Goal: Information Seeking & Learning: Check status

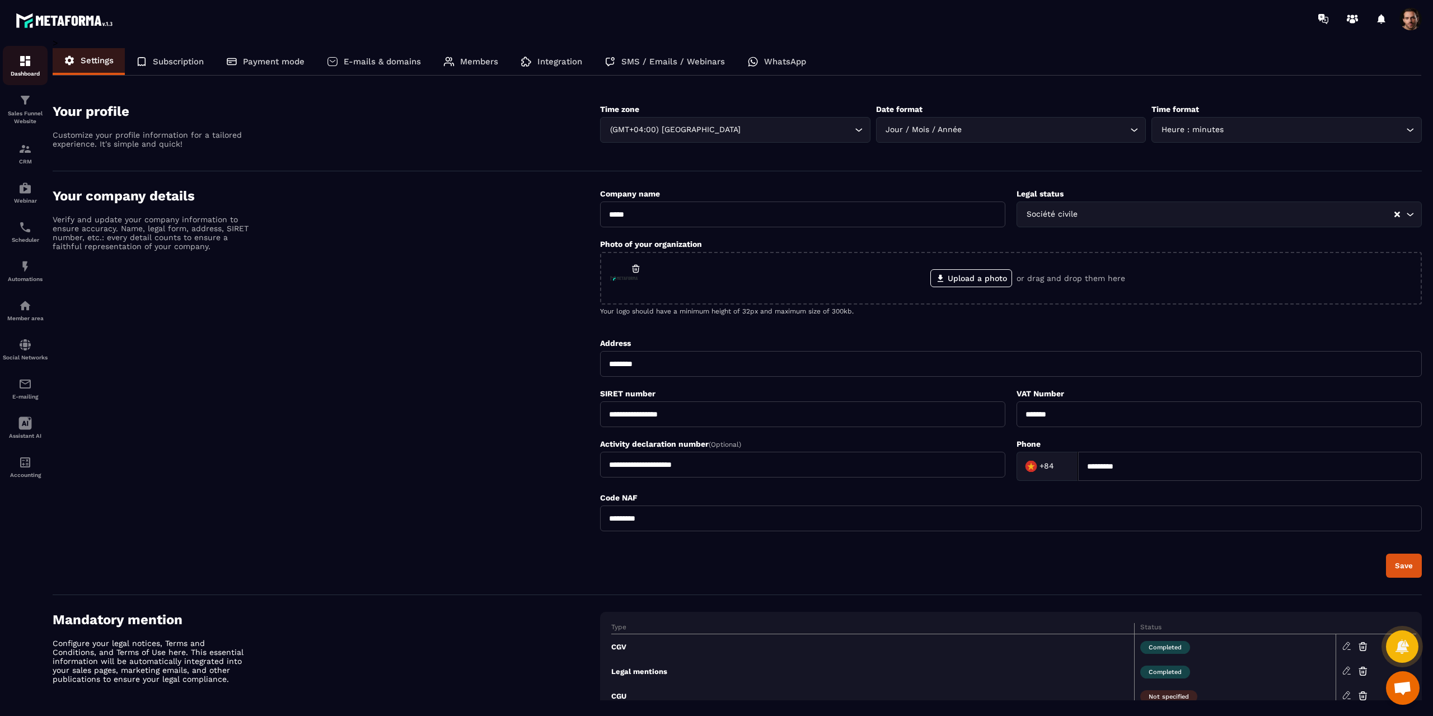
click at [24, 64] on img at bounding box center [24, 60] width 13 height 13
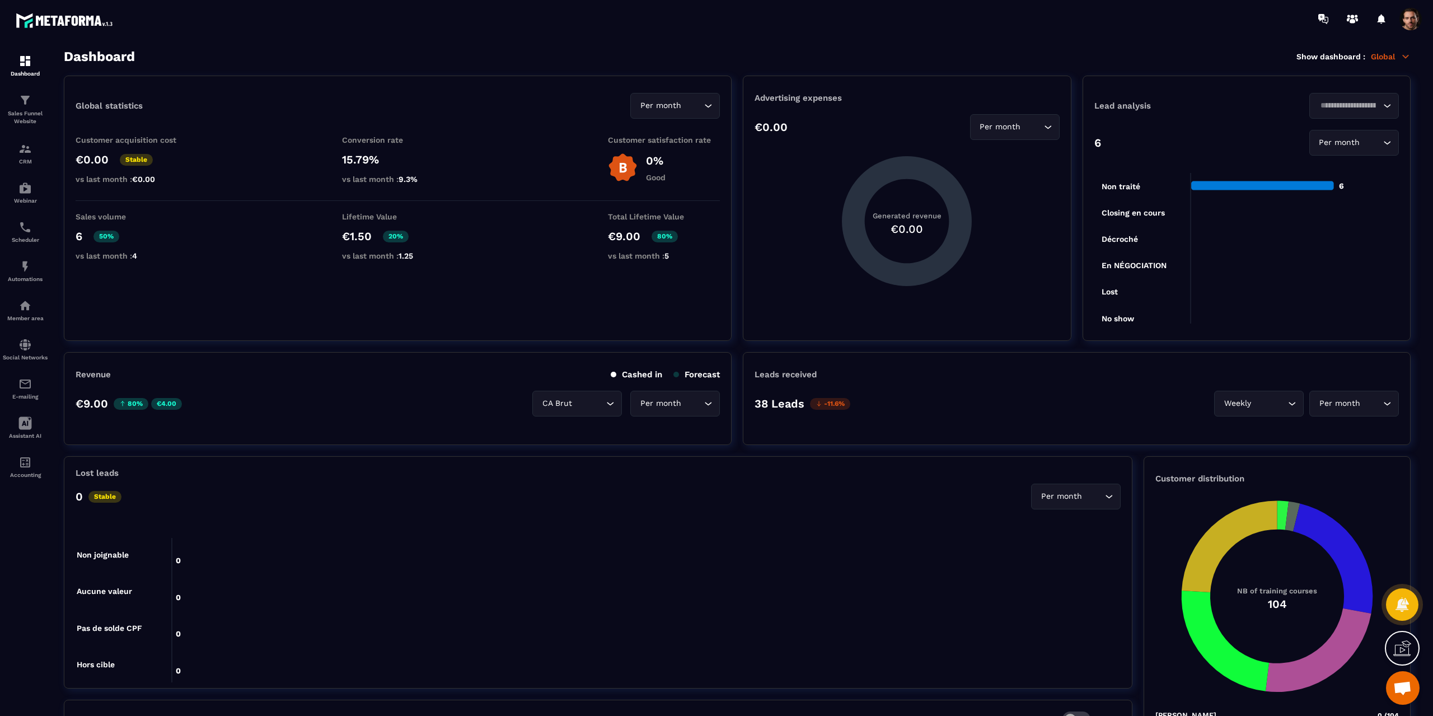
click at [1404, 57] on icon at bounding box center [1406, 56] width 6 height 3
click at [1324, 102] on link "Marketing" at bounding box center [1342, 106] width 96 height 10
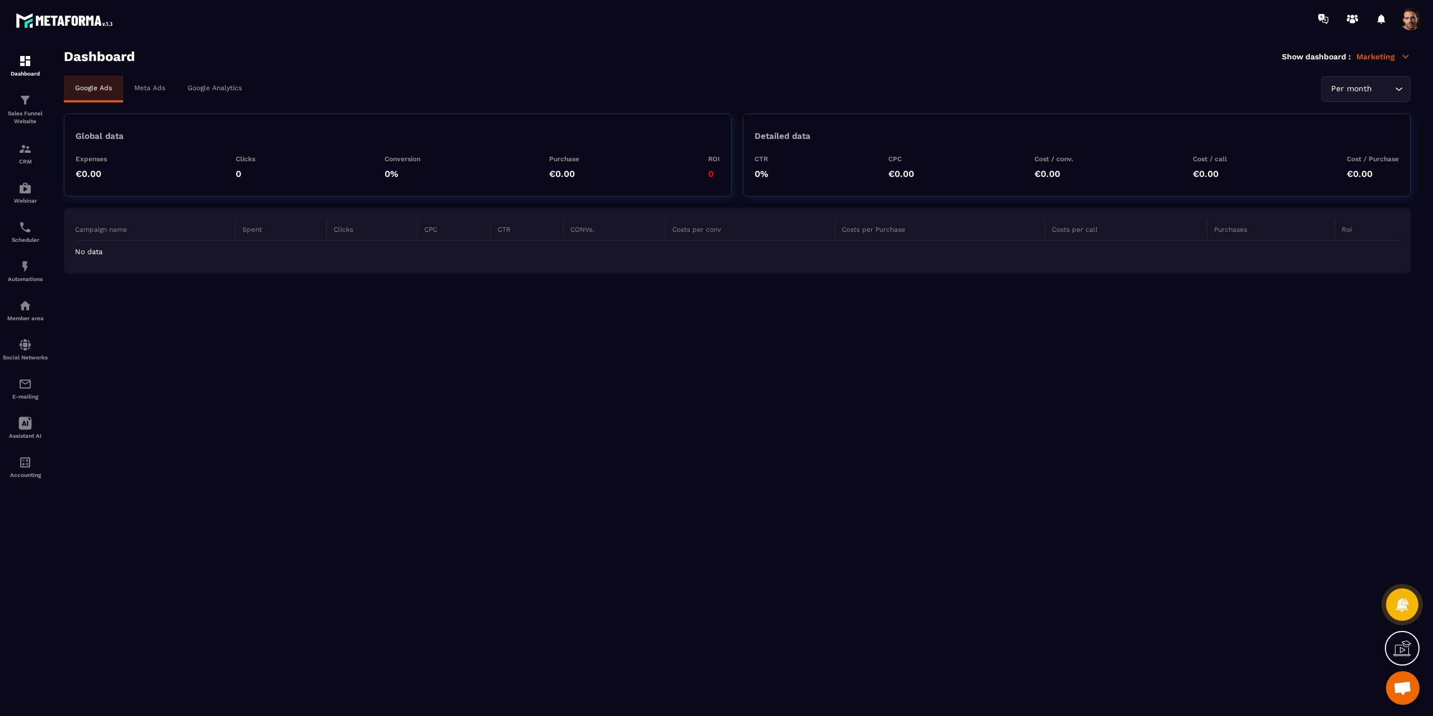
click at [146, 88] on p "Meta Ads" at bounding box center [149, 88] width 31 height 8
click at [198, 87] on div at bounding box center [716, 358] width 1433 height 716
click at [208, 87] on p "Google Analytics" at bounding box center [215, 88] width 54 height 8
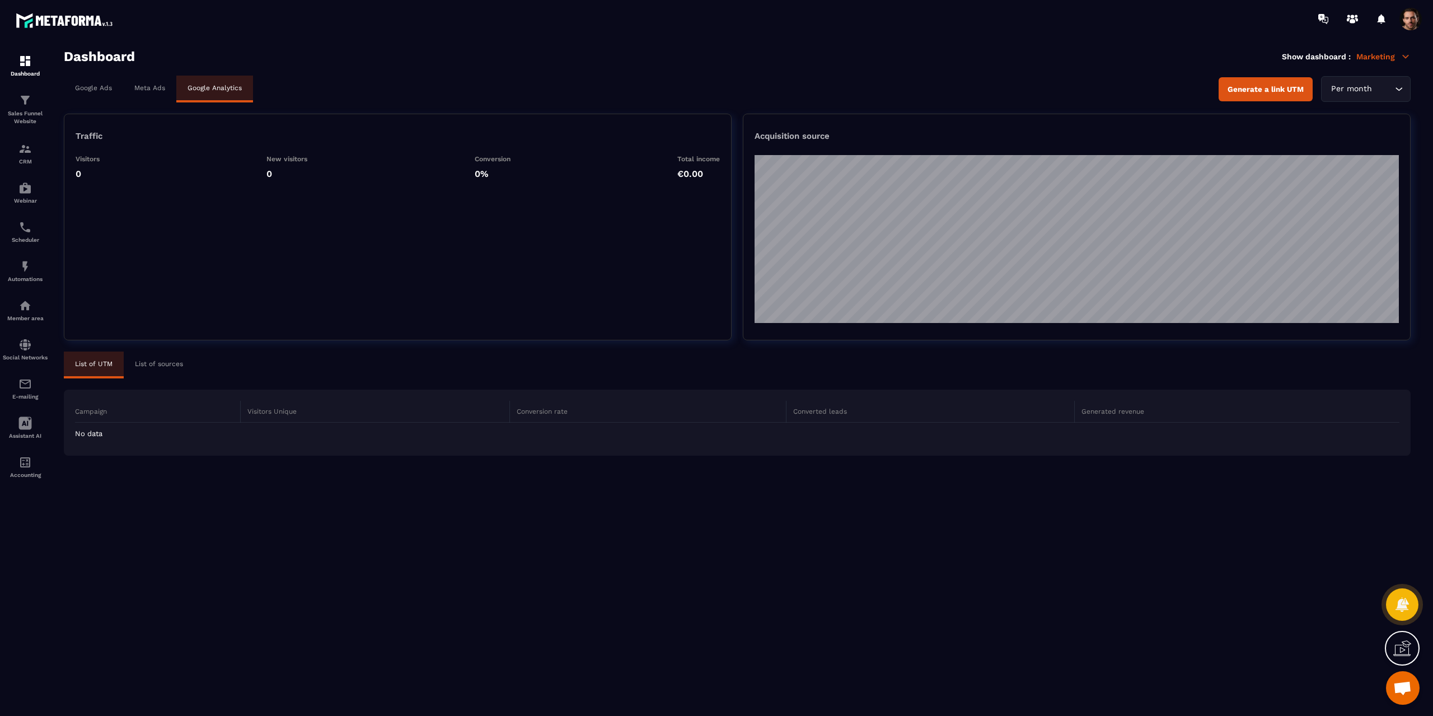
click at [90, 83] on div "Google Ads" at bounding box center [93, 88] width 59 height 25
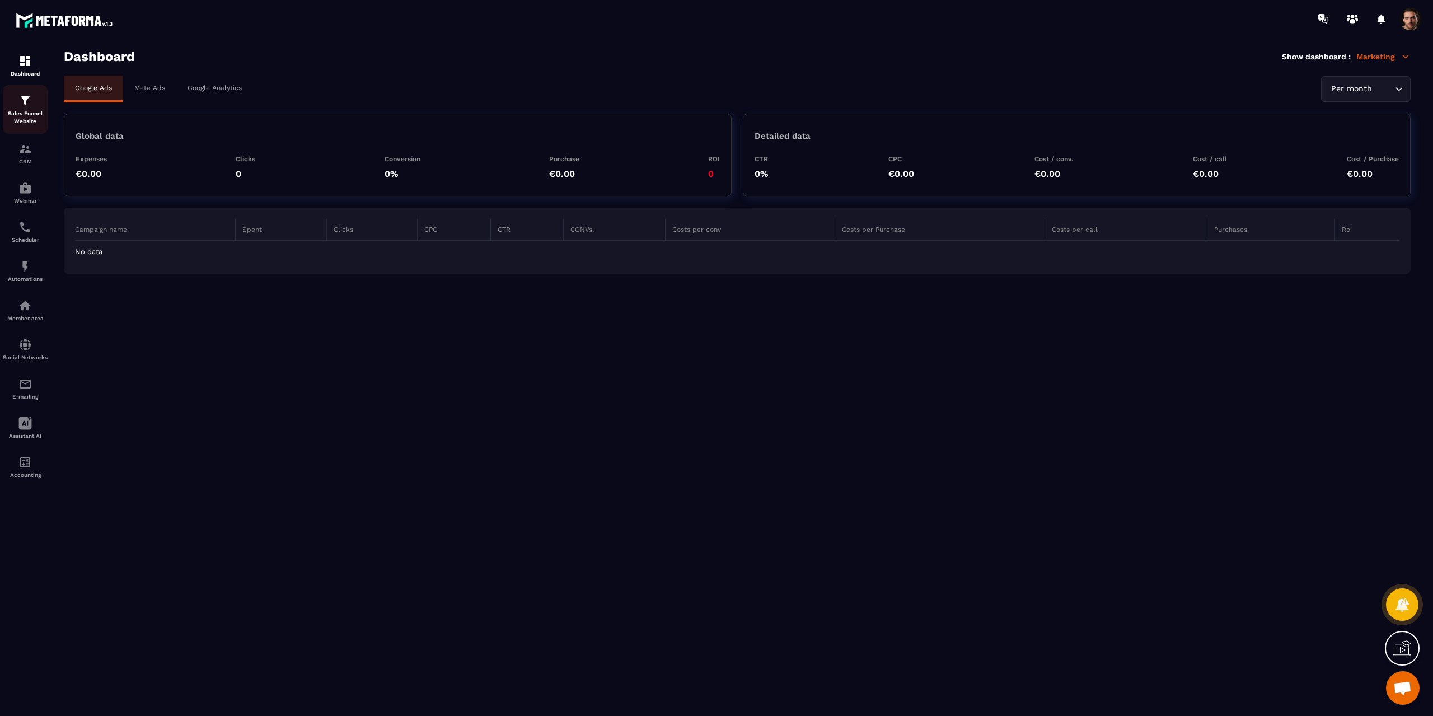
click at [28, 113] on p "Sales Funnel Website" at bounding box center [25, 118] width 45 height 16
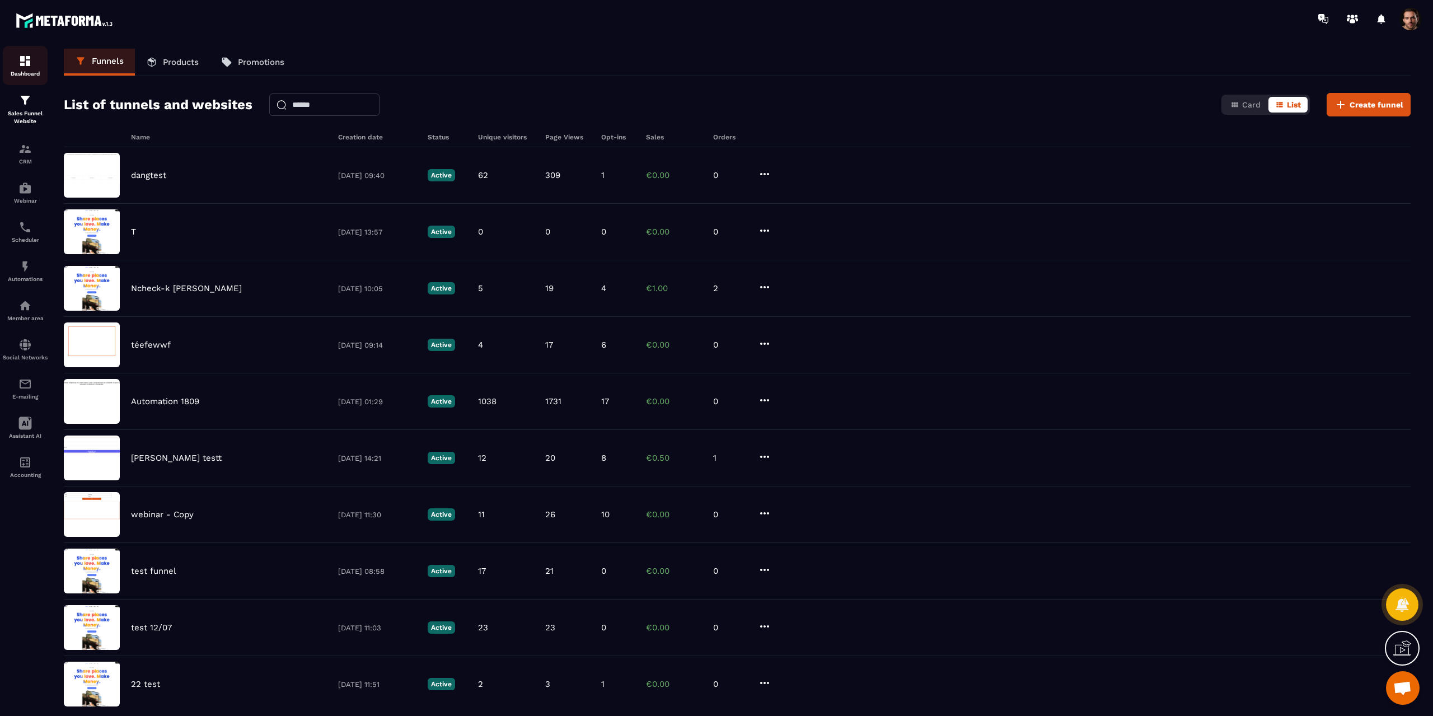
click at [16, 60] on div "Dashboard" at bounding box center [25, 65] width 45 height 22
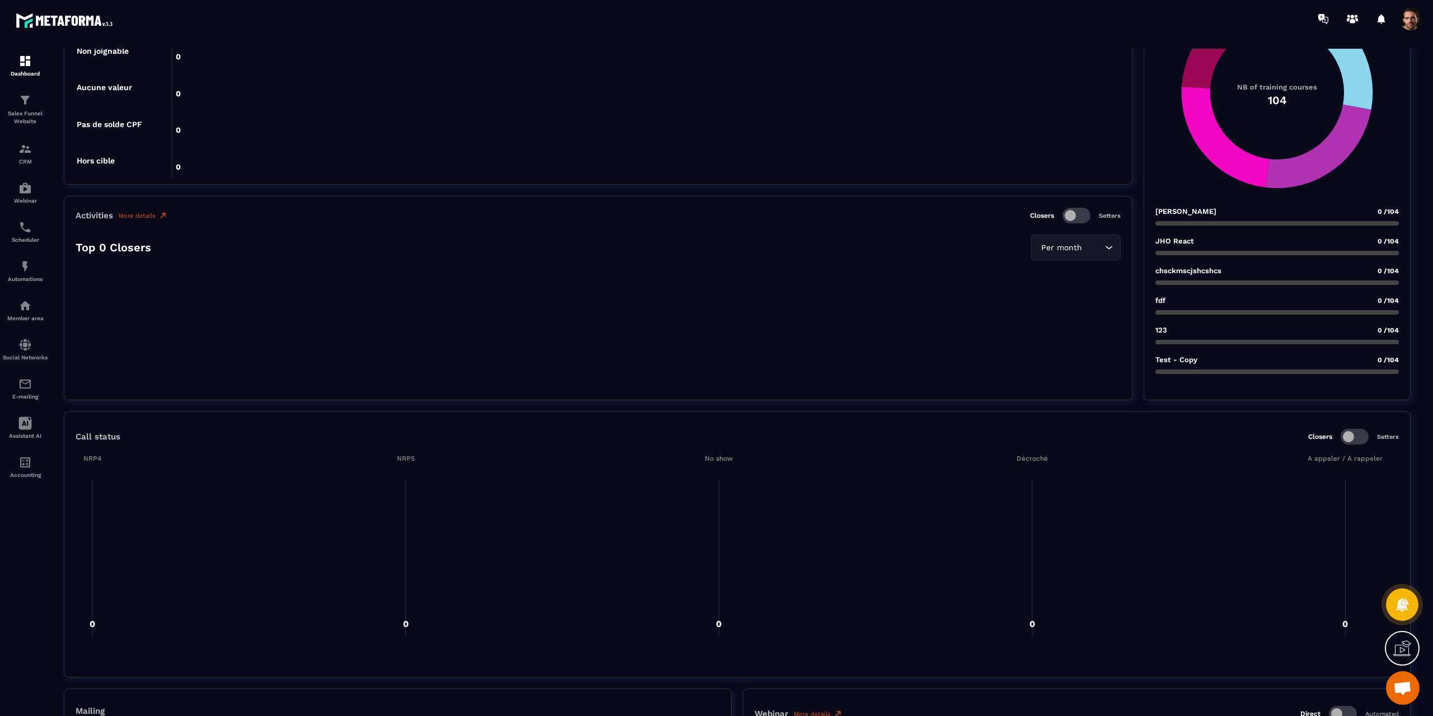
scroll to position [392, 0]
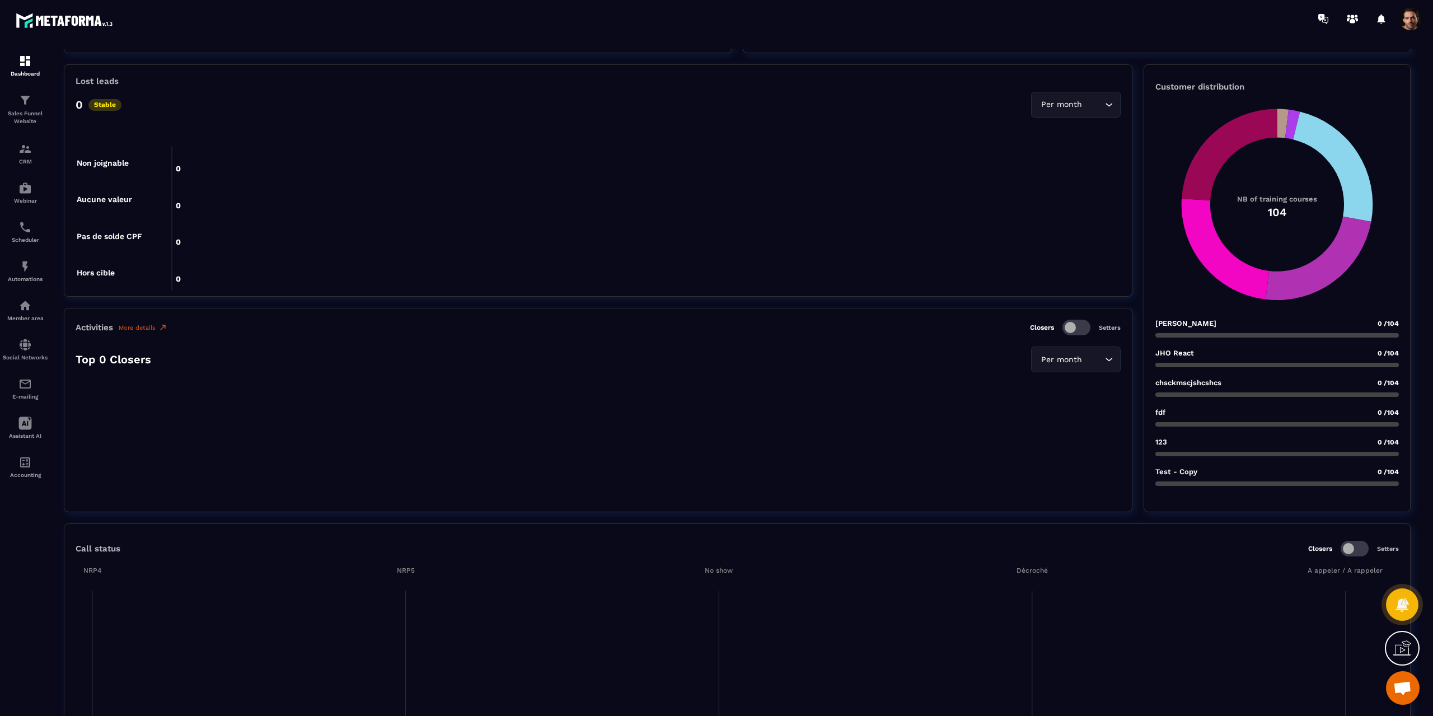
click at [1076, 324] on span at bounding box center [1077, 328] width 28 height 16
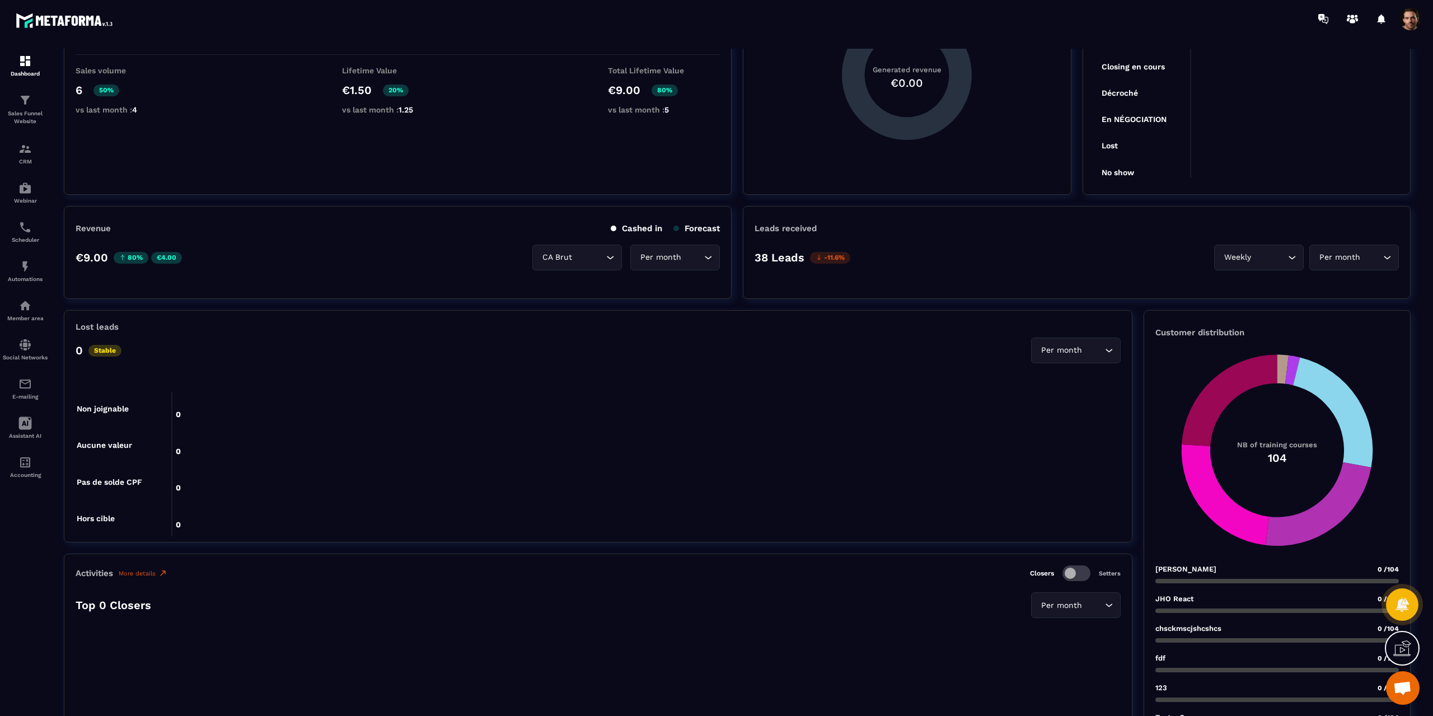
scroll to position [112, 0]
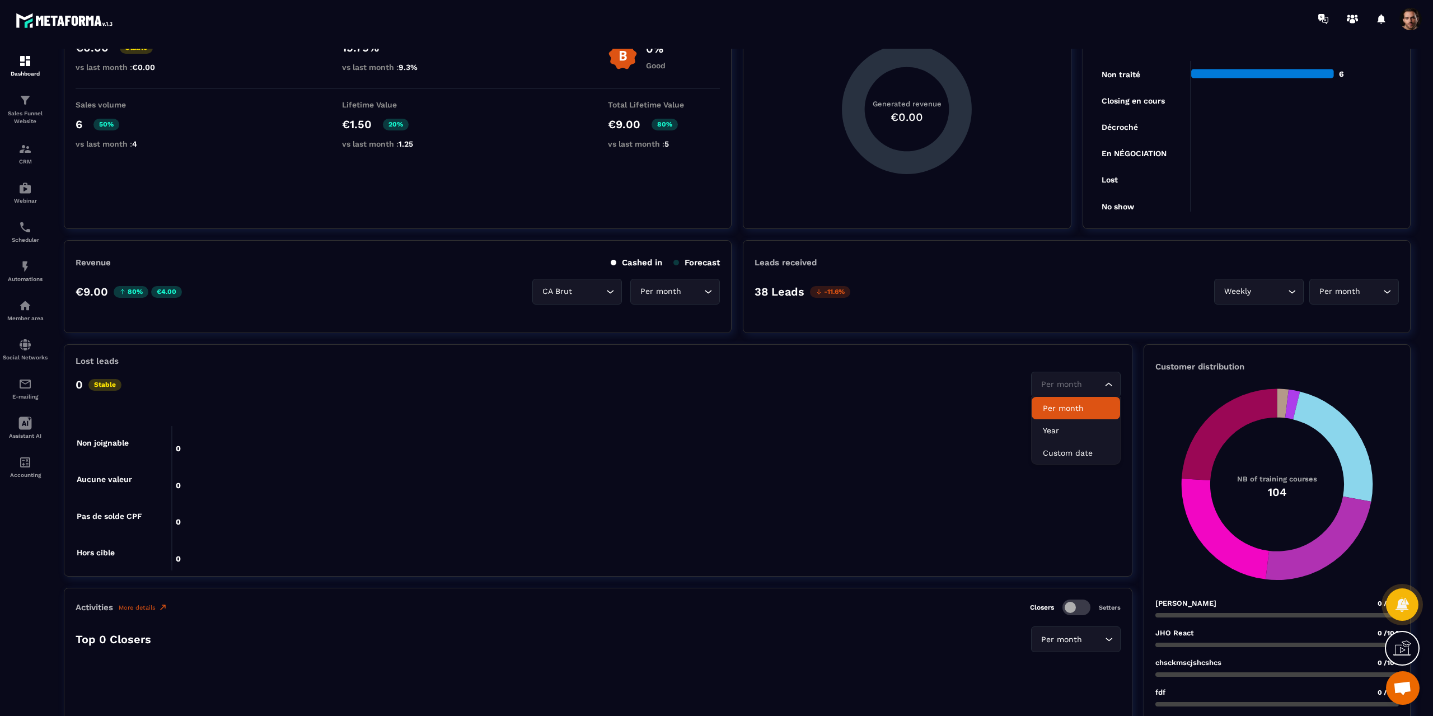
click at [1109, 378] on div "Per month Loading..." at bounding box center [1076, 385] width 90 height 26
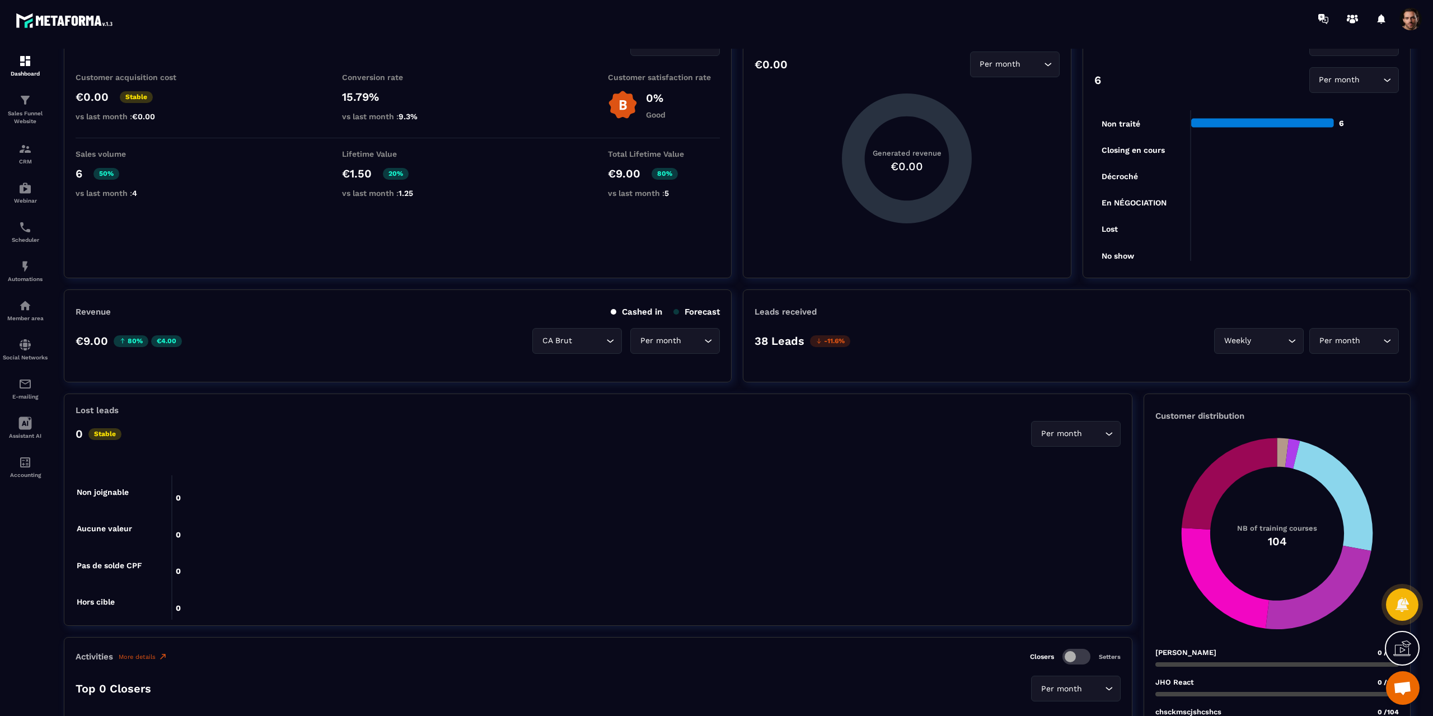
scroll to position [0, 0]
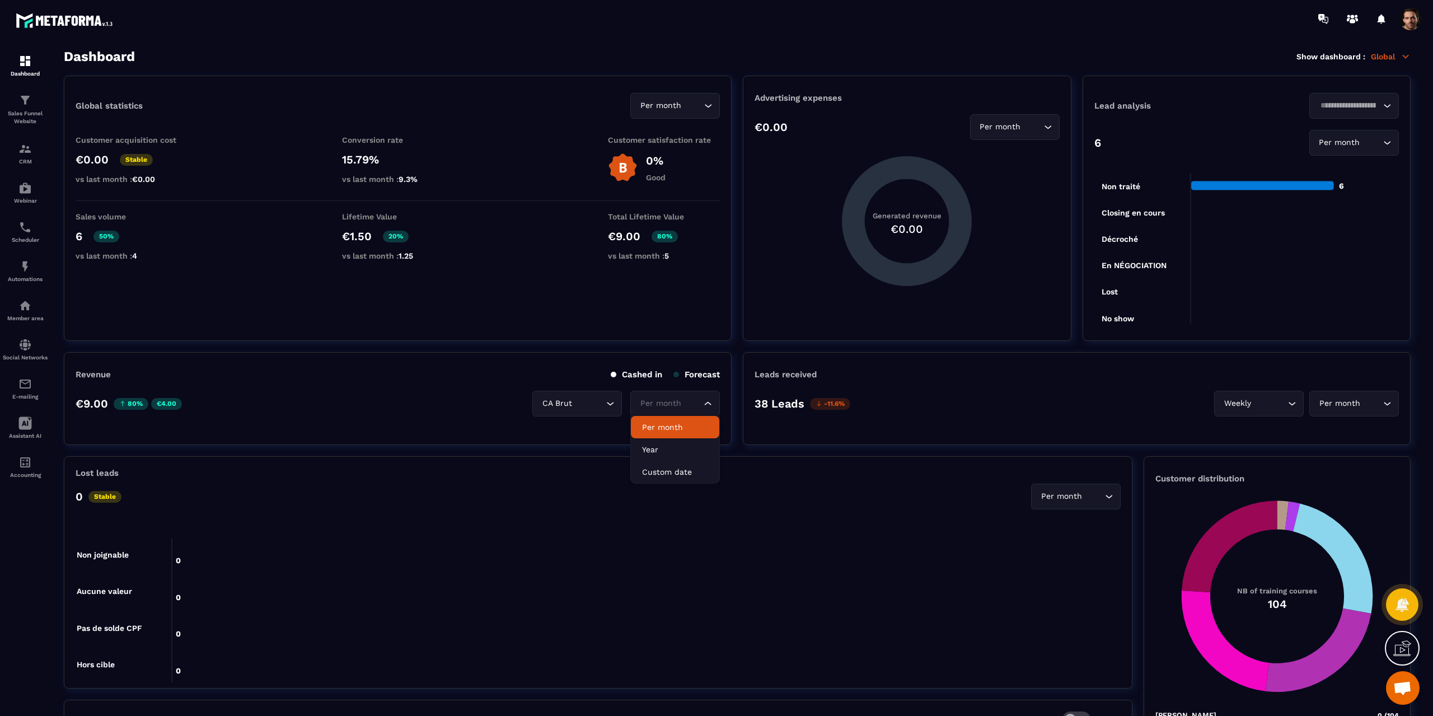
click at [710, 406] on icon "Search for option" at bounding box center [708, 403] width 11 height 11
click at [703, 395] on div "Per month Loading..." at bounding box center [675, 404] width 90 height 26
click at [707, 105] on icon "Search for option" at bounding box center [708, 105] width 11 height 11
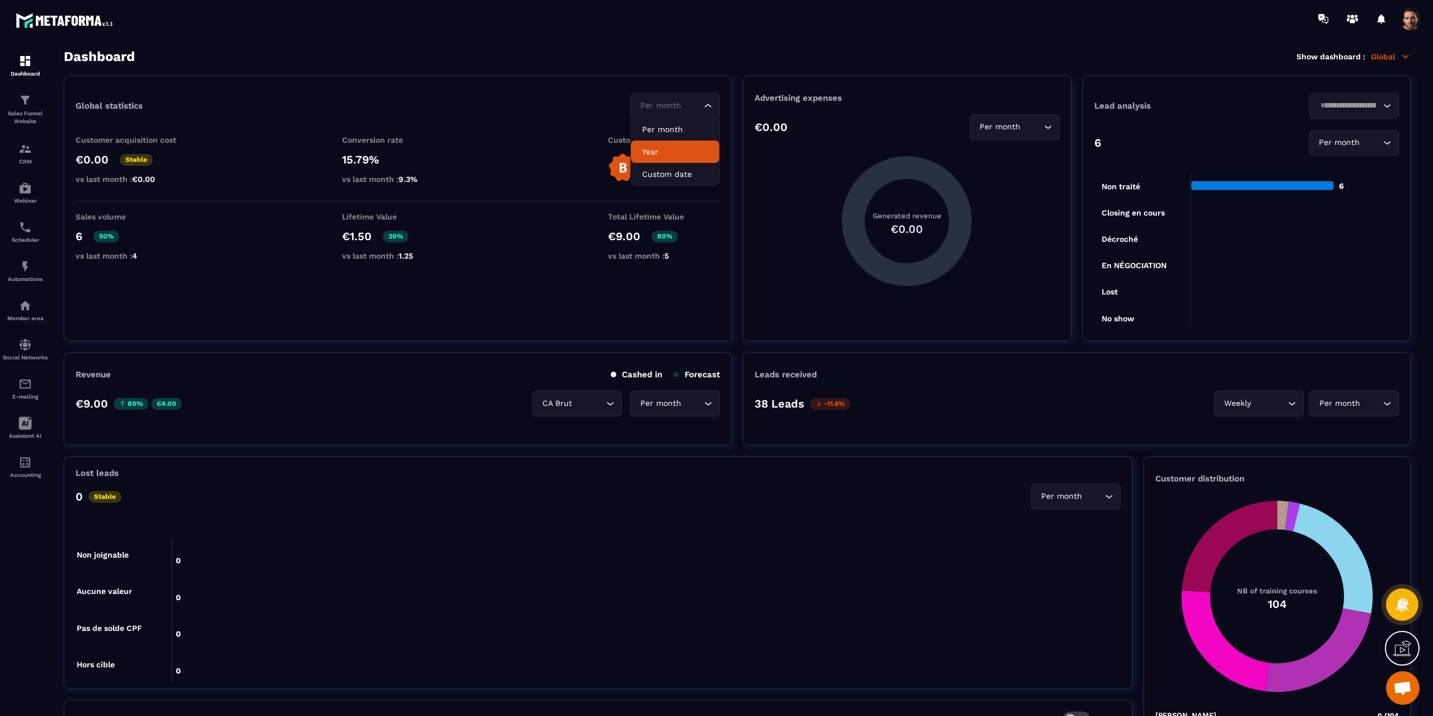
click at [662, 148] on p "Year" at bounding box center [675, 151] width 66 height 11
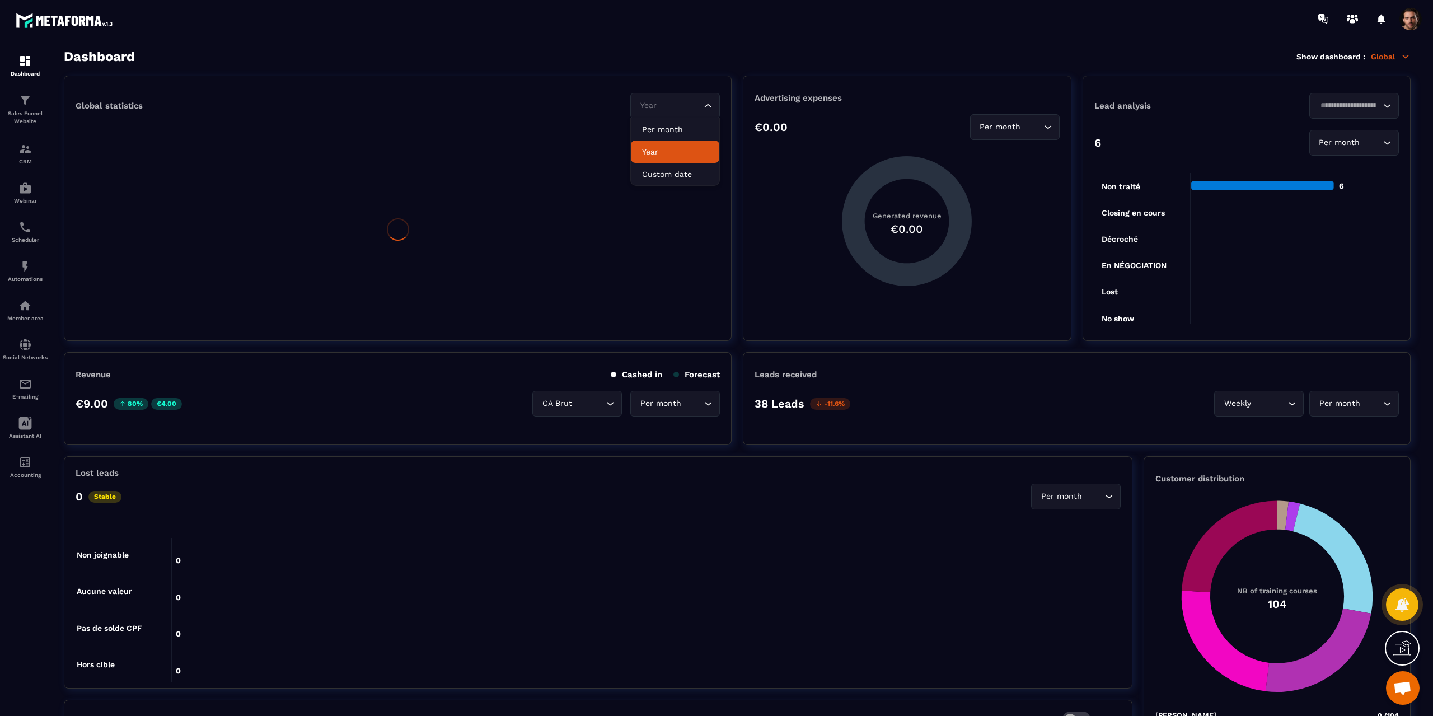
click at [704, 105] on icon "Search for option" at bounding box center [708, 105] width 11 height 11
click at [671, 167] on li "Custom date" at bounding box center [675, 174] width 88 height 22
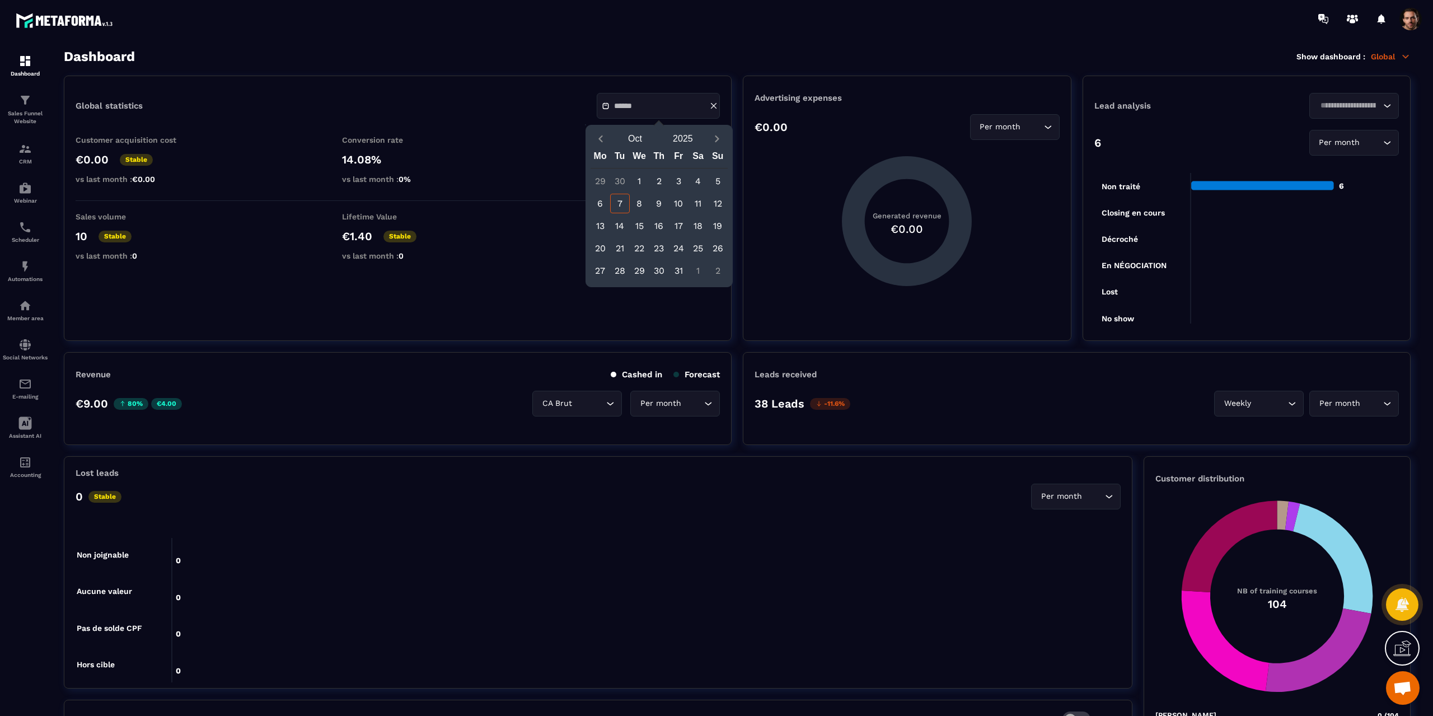
click at [693, 106] on input "text" at bounding box center [653, 106] width 78 height 8
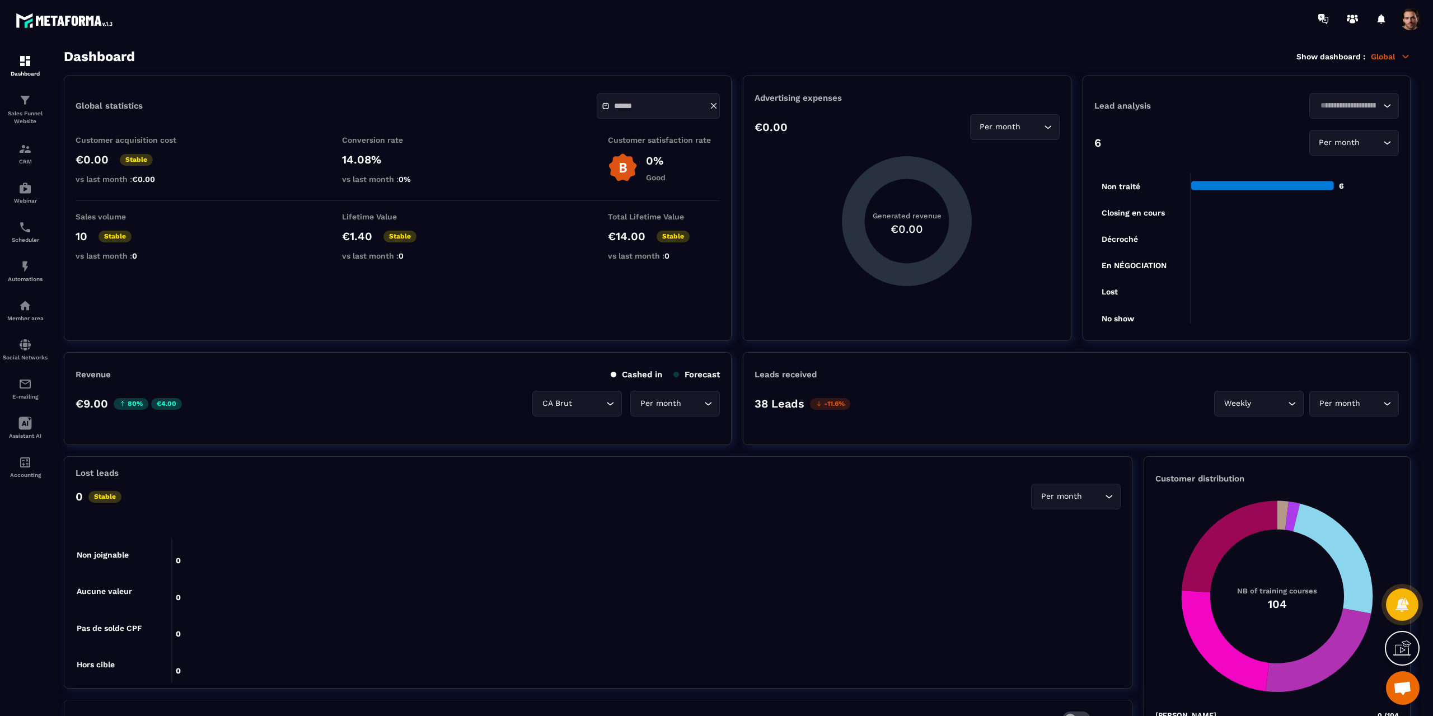
click at [710, 106] on icon at bounding box center [714, 106] width 10 height 10
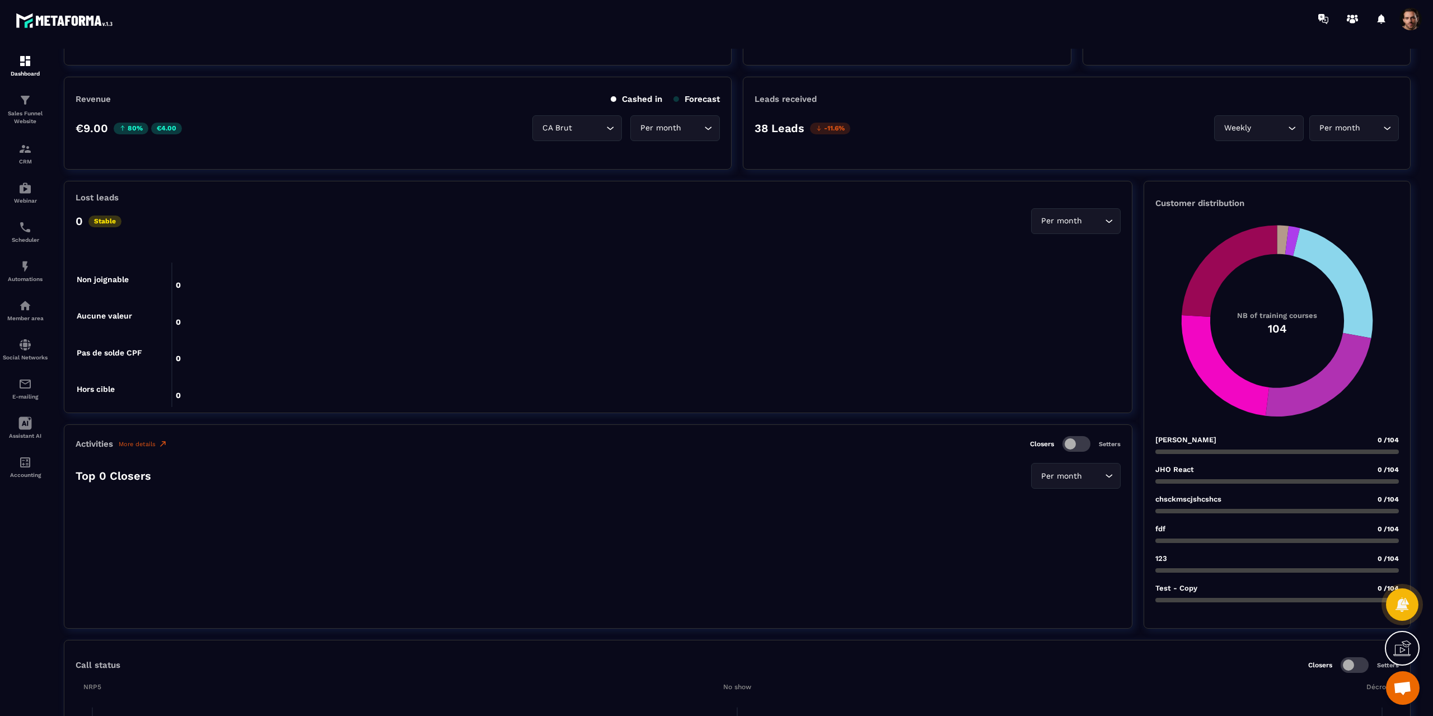
scroll to position [280, 0]
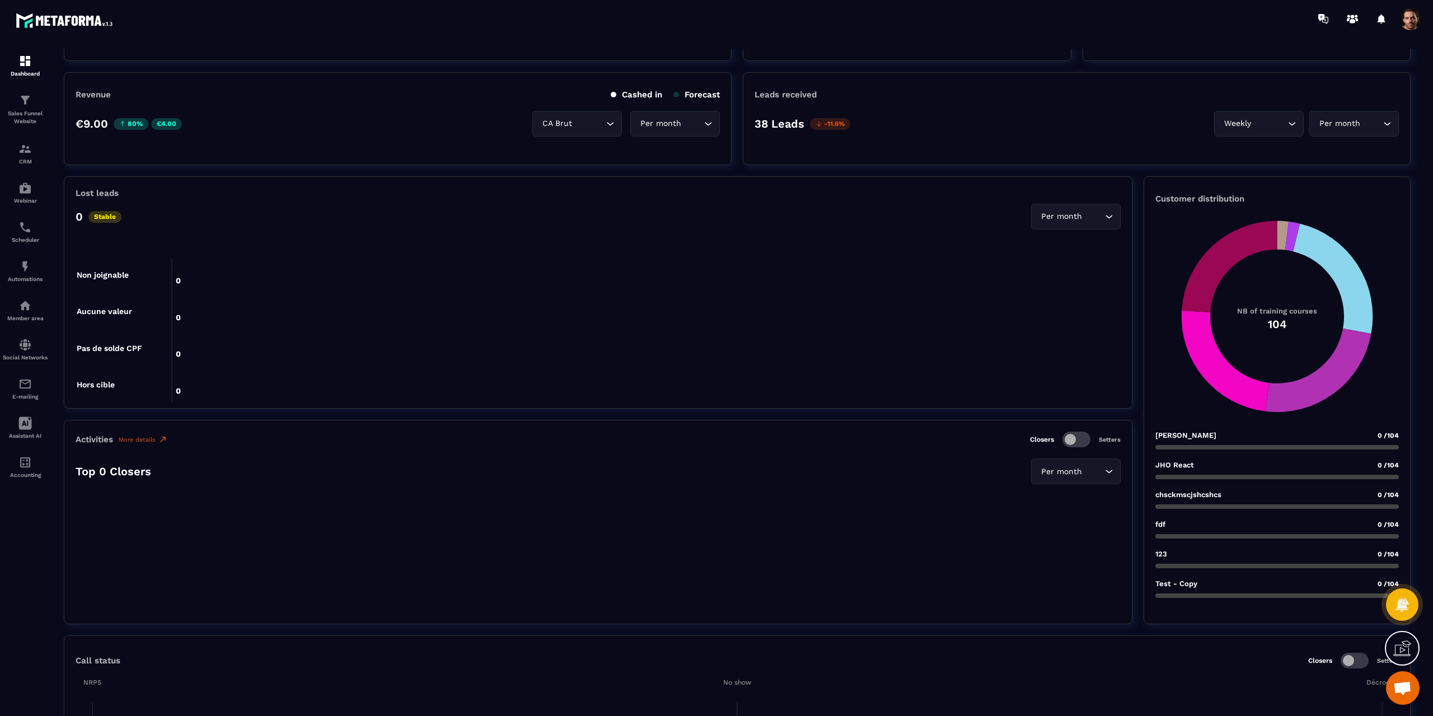
drag, startPoint x: 594, startPoint y: 128, endPoint x: 600, endPoint y: 128, distance: 6.2
click at [594, 128] on input "Search for option" at bounding box center [588, 124] width 29 height 12
click at [582, 167] on p "CA Net" at bounding box center [577, 169] width 66 height 11
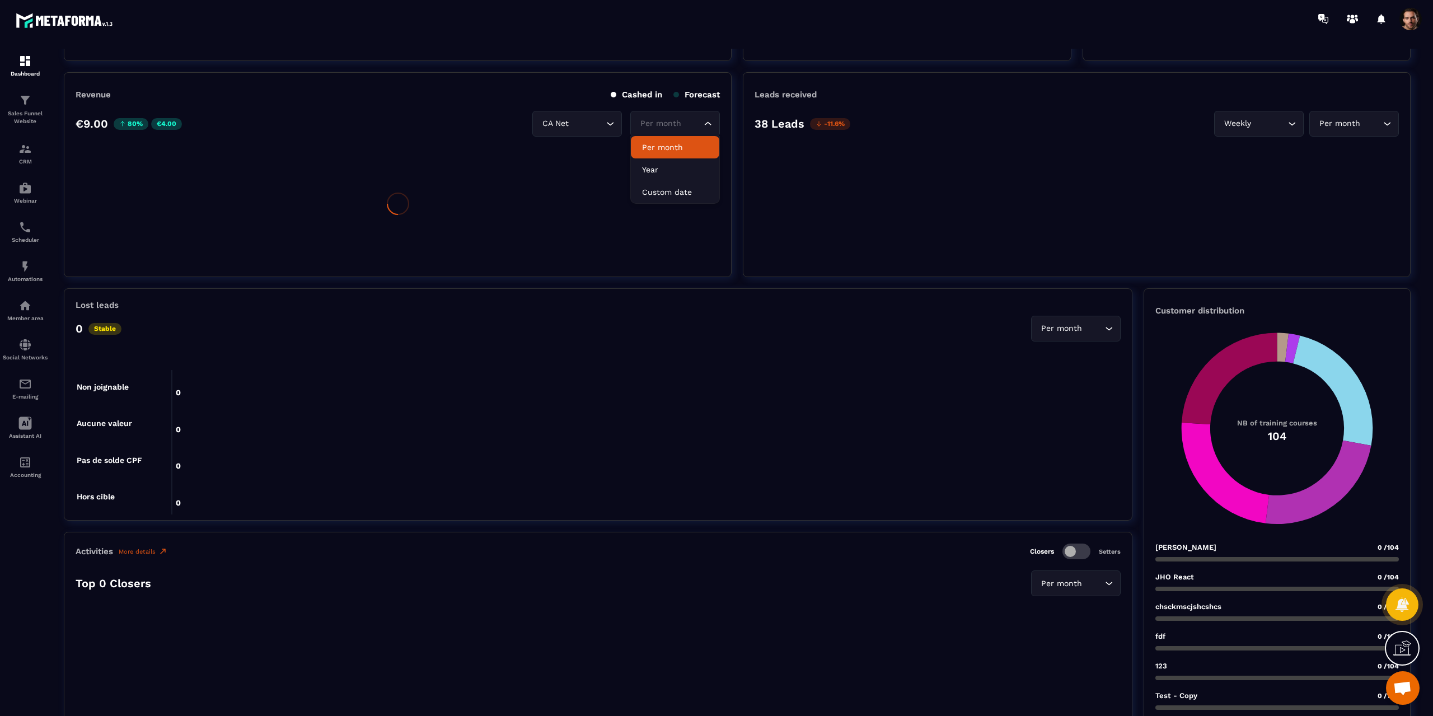
click at [689, 123] on input "Search for option" at bounding box center [670, 124] width 64 height 12
click at [670, 166] on p "Year" at bounding box center [675, 169] width 66 height 11
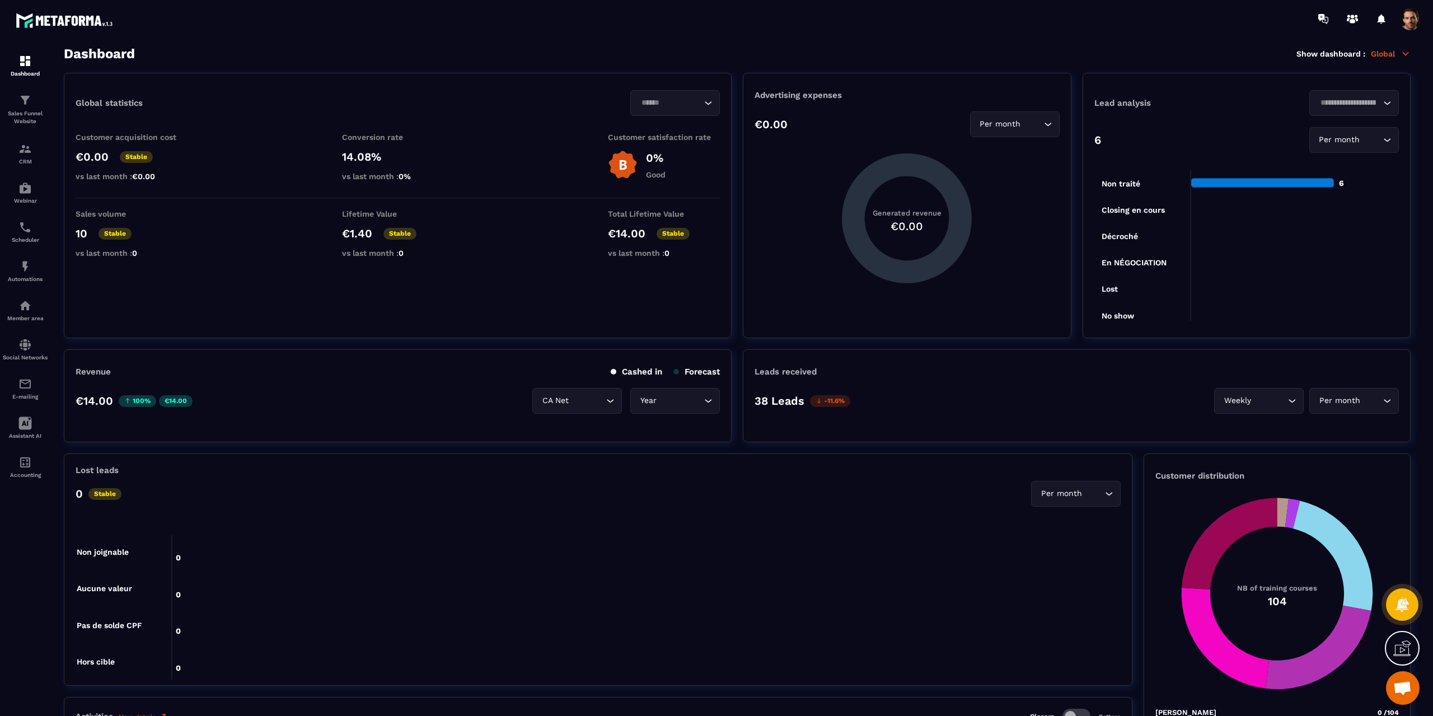
scroll to position [0, 0]
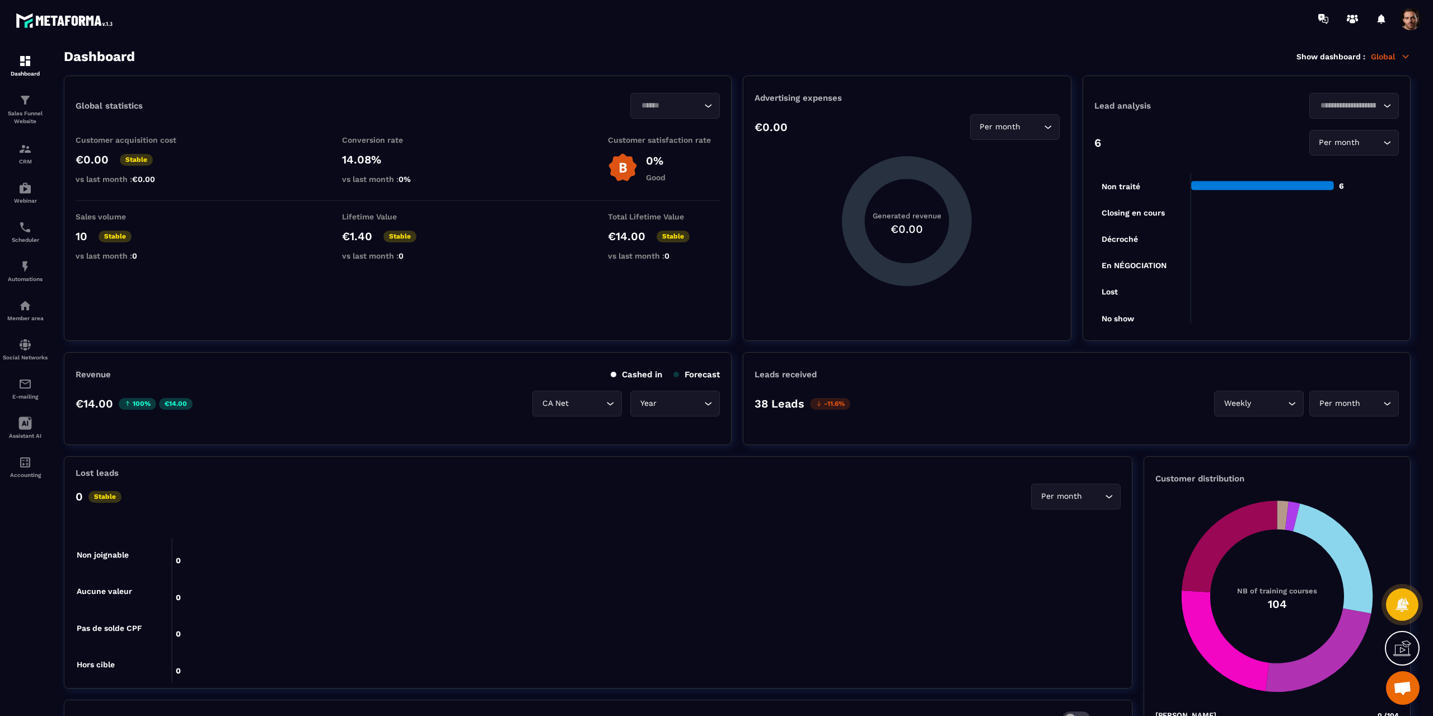
click at [703, 398] on icon "Search for option" at bounding box center [708, 403] width 11 height 11
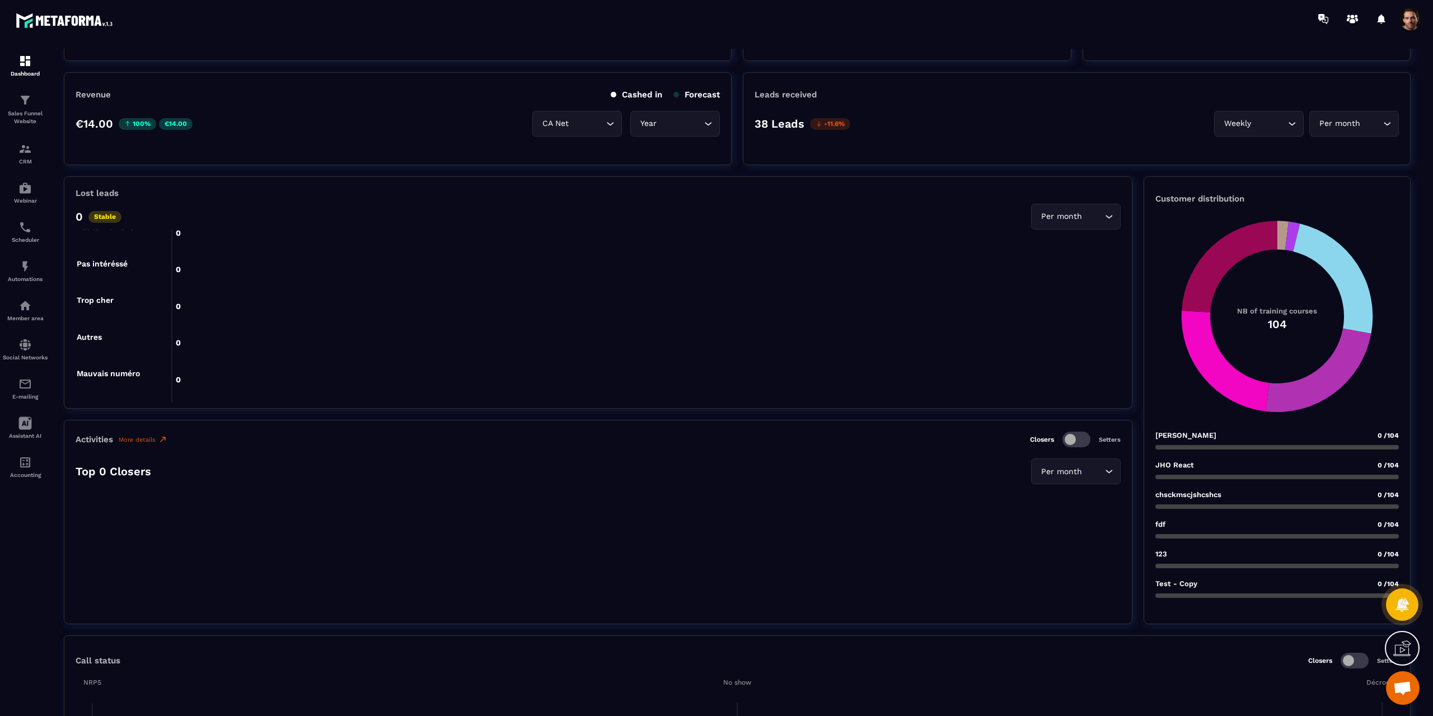
scroll to position [280, 0]
click at [1102, 215] on input "Search for option" at bounding box center [1093, 217] width 18 height 12
click at [1104, 215] on icon "Search for option" at bounding box center [1109, 216] width 11 height 11
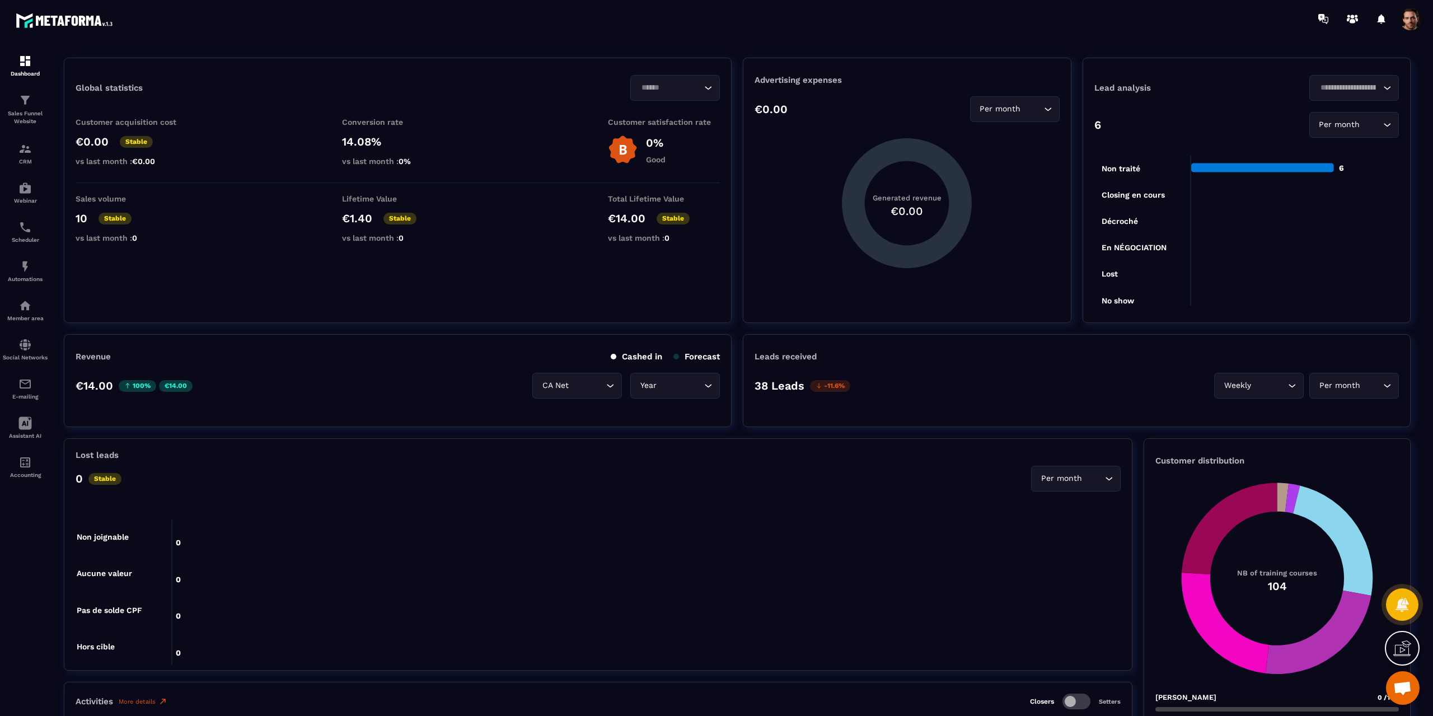
scroll to position [0, 0]
